Goal: Find specific page/section: Find specific page/section

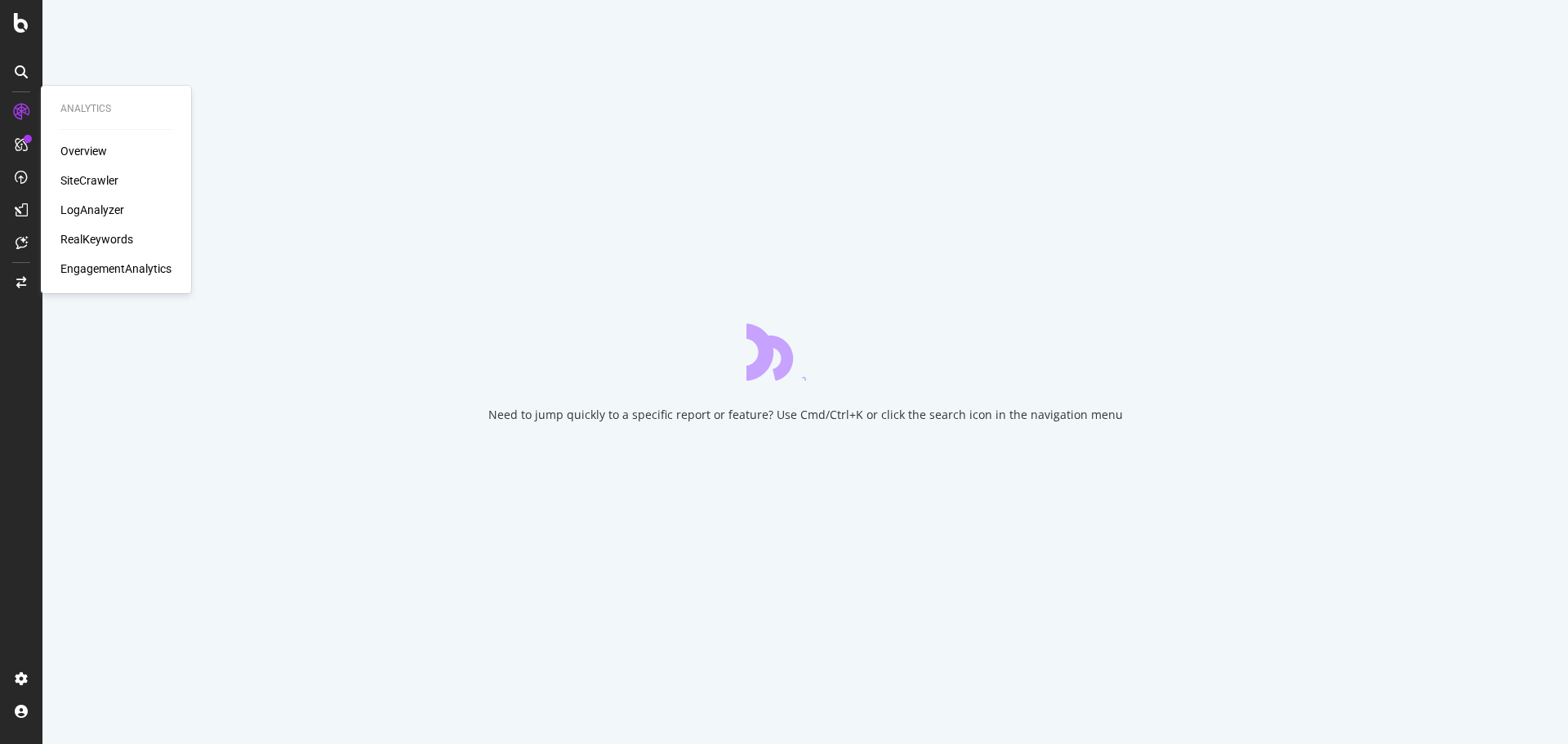
click at [101, 197] on div "Overview SiteCrawler LogAnalyzer RealKeywords EngagementAnalytics" at bounding box center [116, 210] width 111 height 134
click at [103, 206] on div "LogAnalyzer" at bounding box center [92, 210] width 63 height 16
